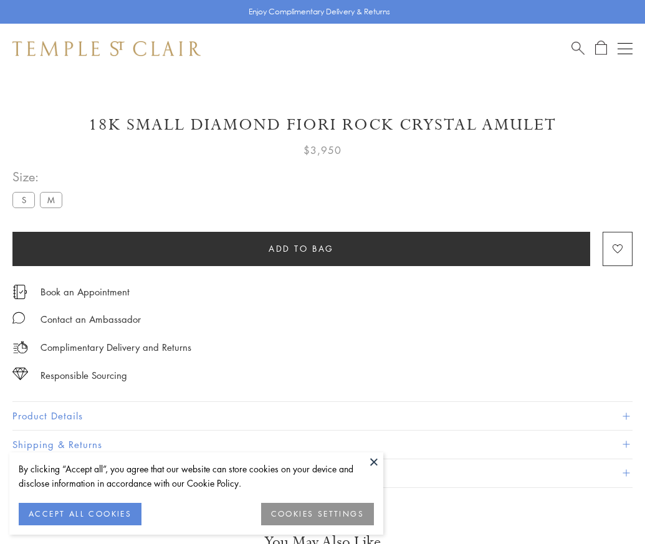
scroll to position [1, 0]
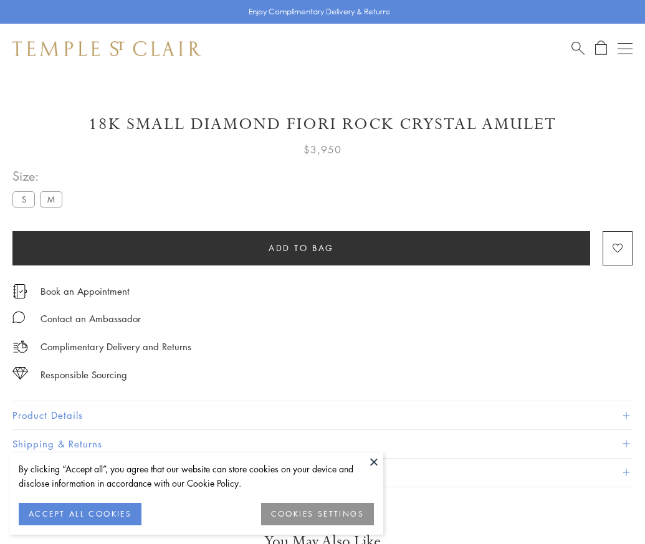
click at [301, 248] on span "Add to bag" at bounding box center [301, 248] width 65 height 14
